Goal: Transaction & Acquisition: Download file/media

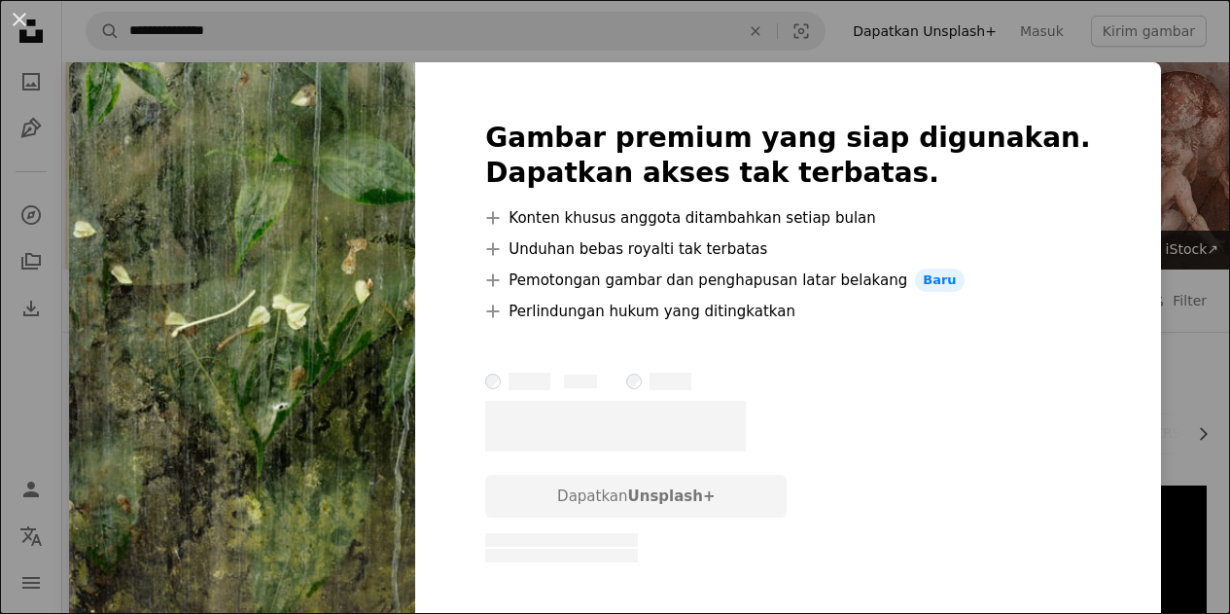
scroll to position [2251, 0]
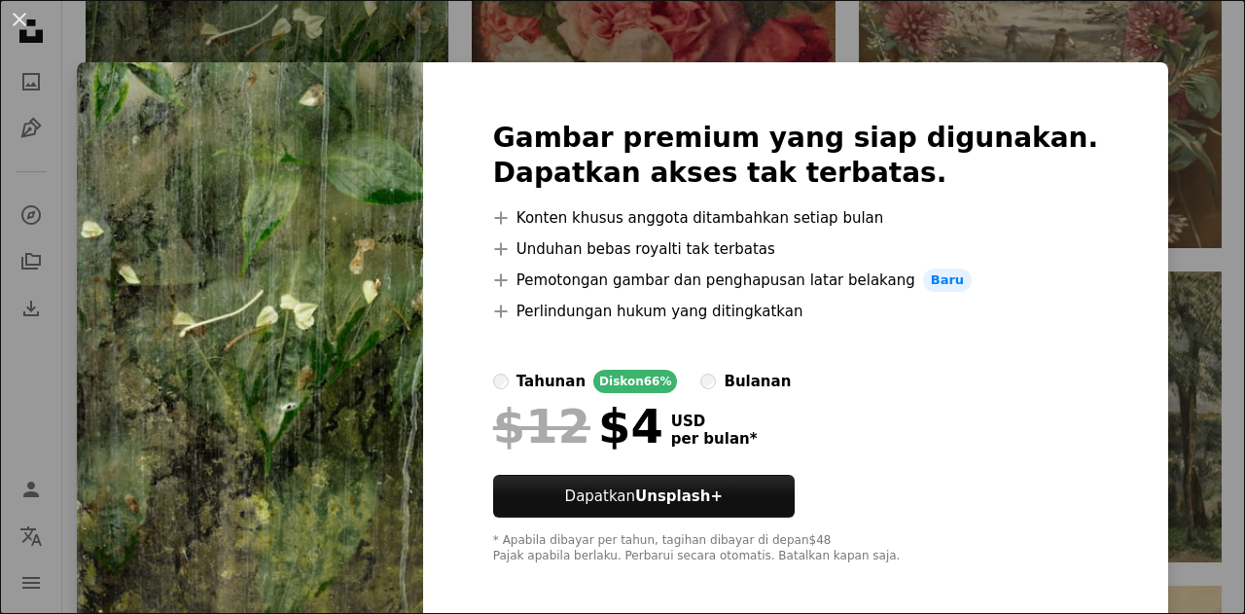
click at [1019, 26] on div "An X shape Gambar premium yang siap digunakan. Dapatkan akses tak terbatas. A p…" at bounding box center [622, 307] width 1245 height 614
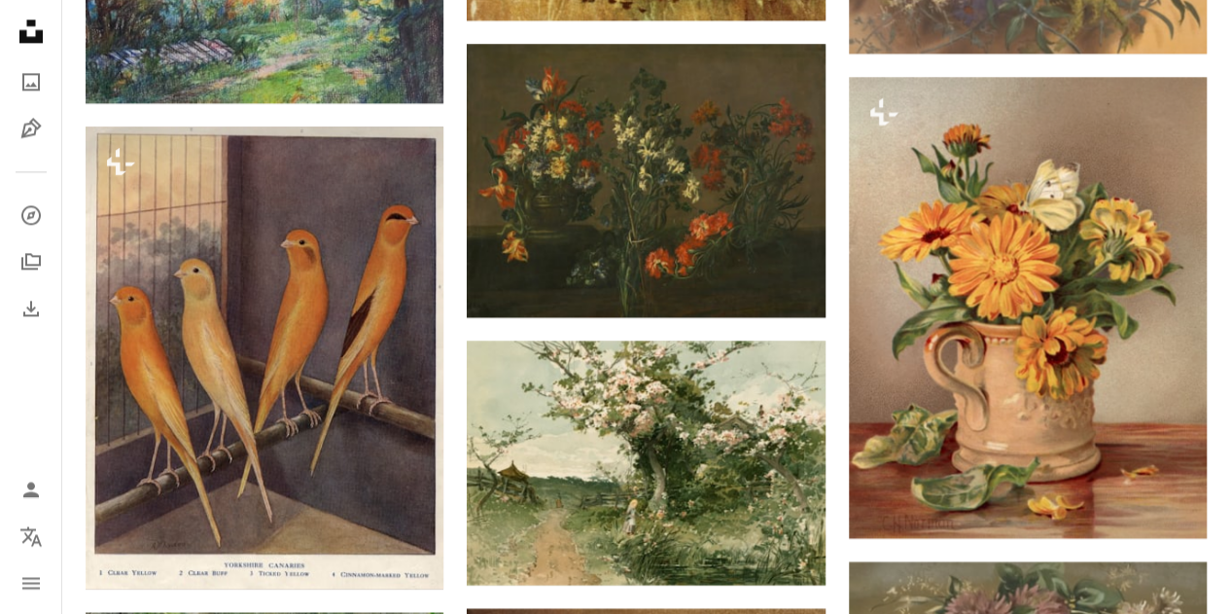
scroll to position [1416, 0]
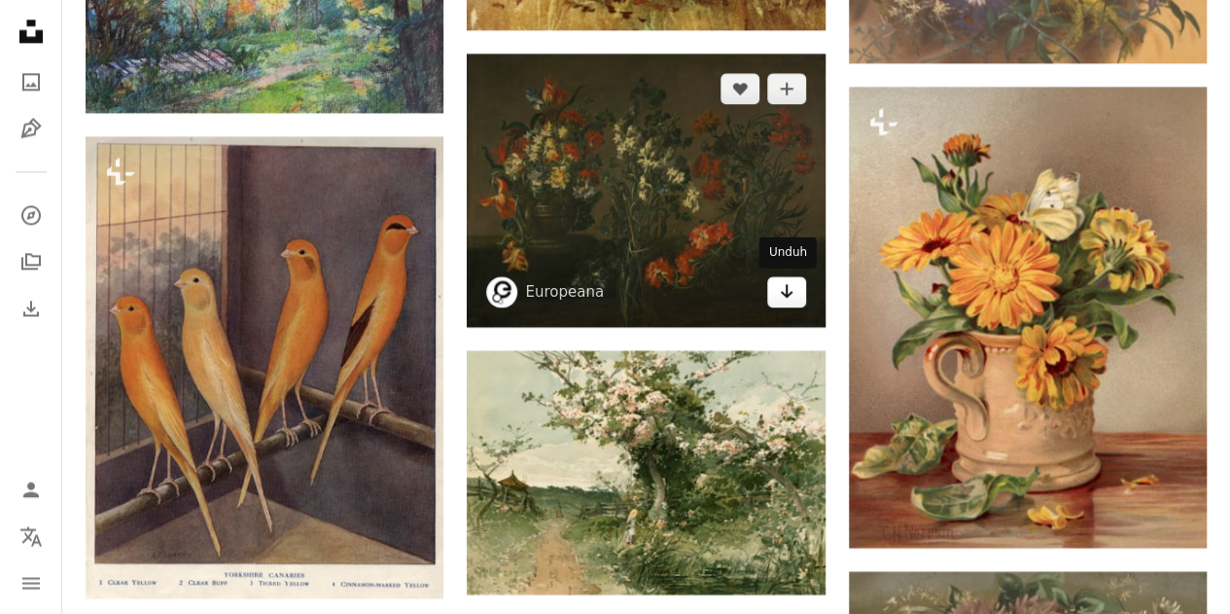
click at [787, 284] on icon "Unduh" at bounding box center [786, 291] width 13 height 14
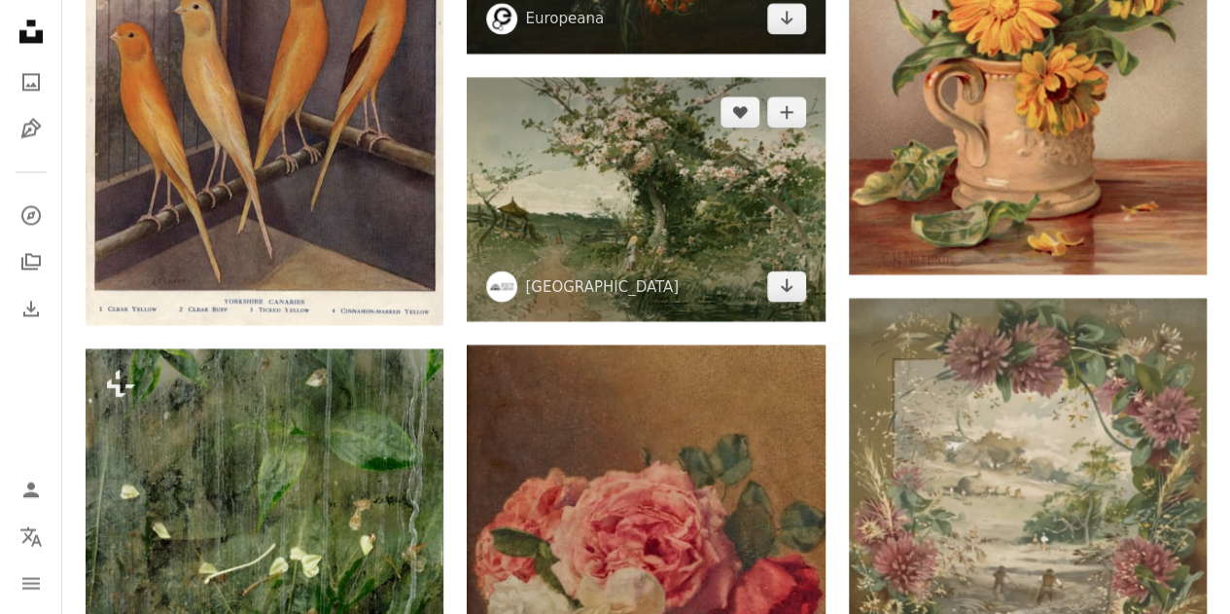
scroll to position [1719, 0]
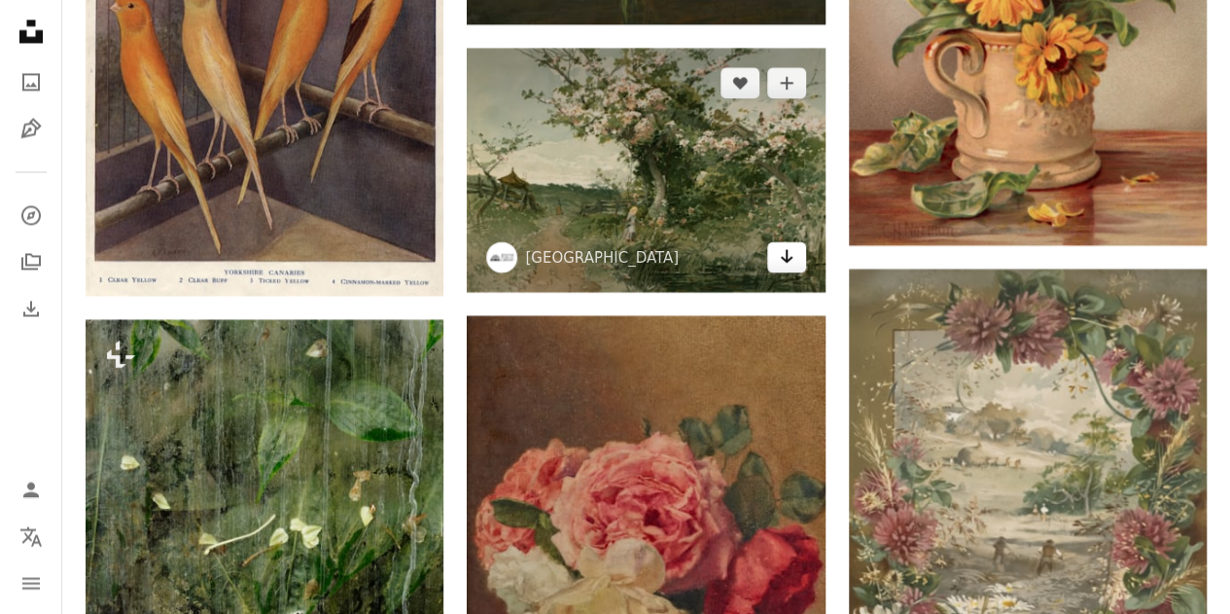
click at [779, 252] on icon "Arrow pointing down" at bounding box center [787, 255] width 16 height 23
